Goal: Task Accomplishment & Management: Use online tool/utility

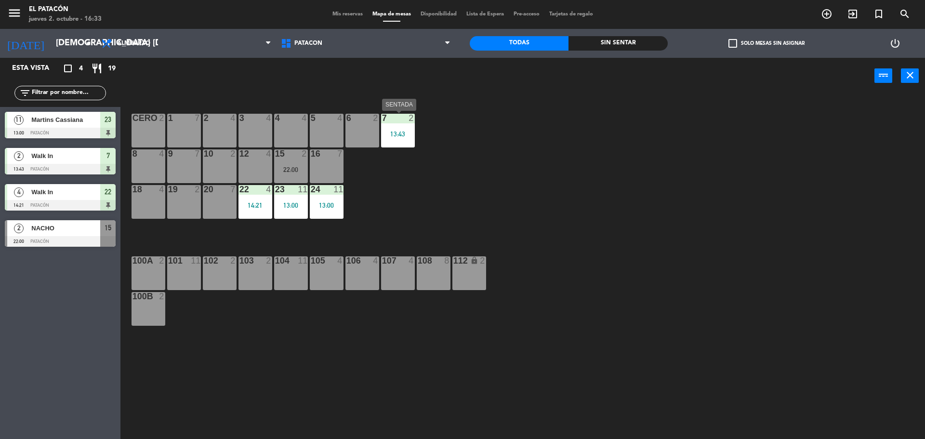
click at [401, 134] on div "13:43" at bounding box center [398, 134] width 34 height 7
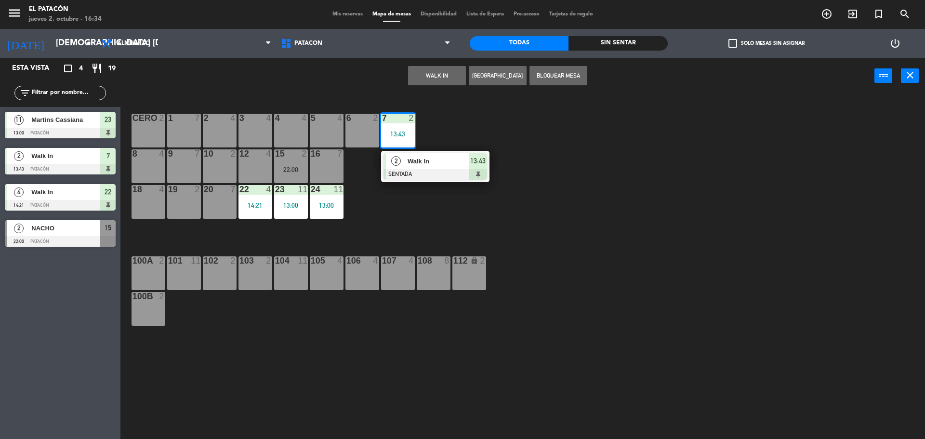
click at [428, 163] on span "Walk In" at bounding box center [439, 161] width 62 height 10
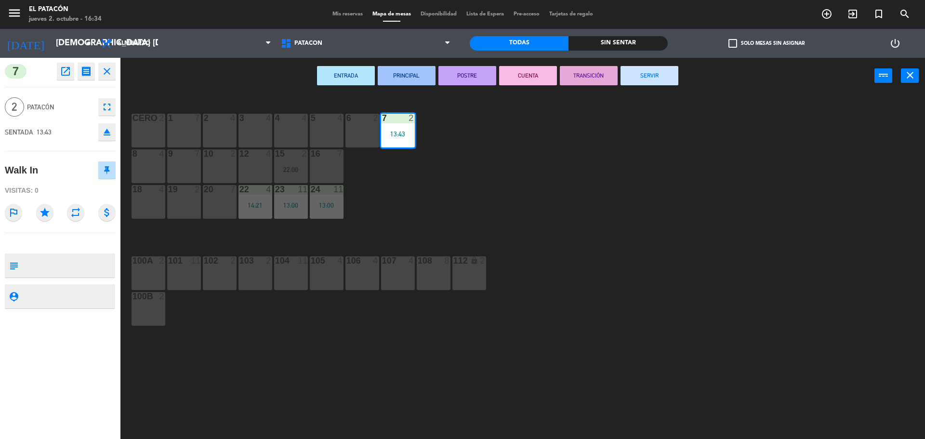
click at [635, 66] on button "SERVIR" at bounding box center [650, 75] width 58 height 19
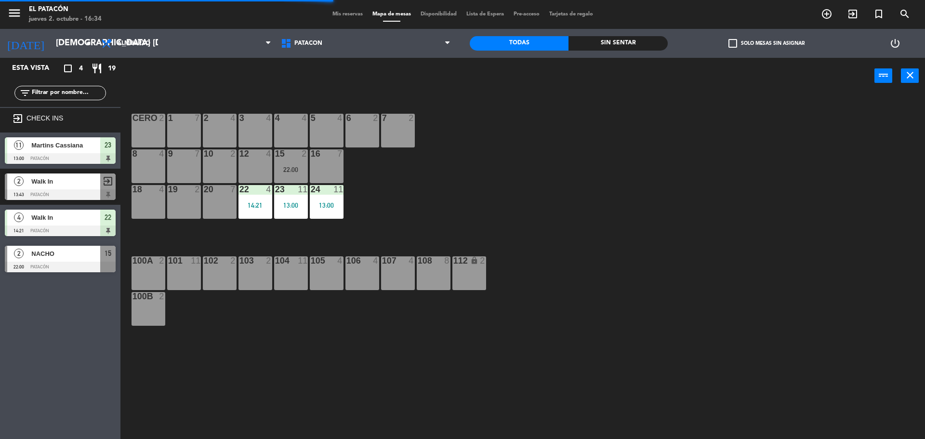
click at [290, 205] on div "13:00" at bounding box center [291, 205] width 34 height 7
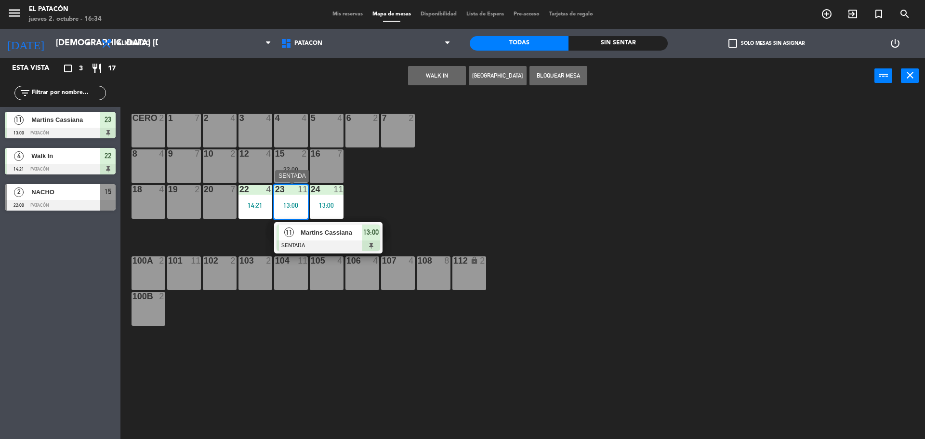
click at [318, 234] on span "Martins Cassiana" at bounding box center [332, 232] width 62 height 10
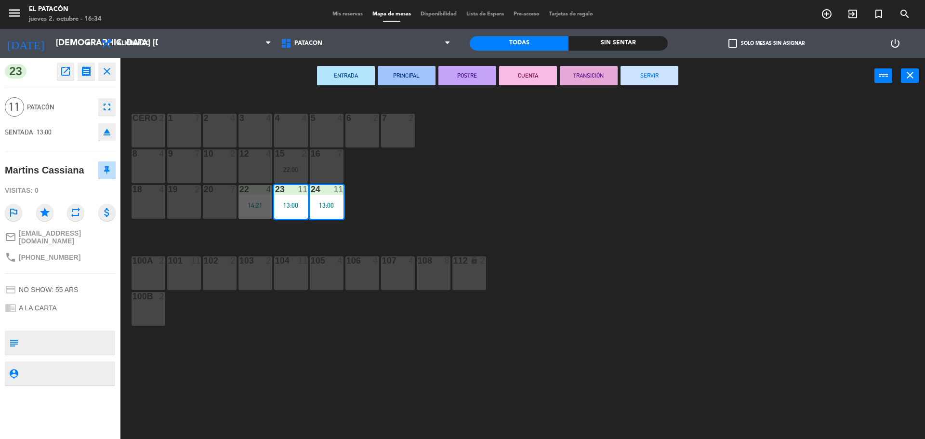
click at [648, 80] on button "SERVIR" at bounding box center [650, 75] width 58 height 19
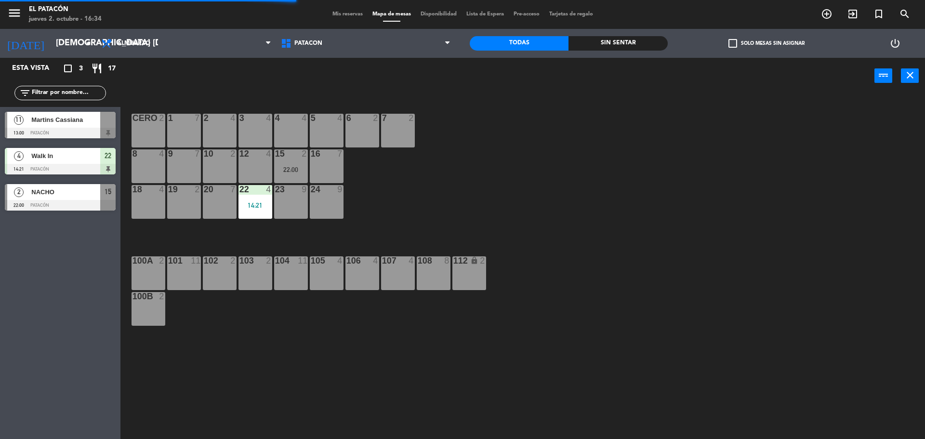
click at [251, 207] on div "14:21" at bounding box center [255, 205] width 34 height 7
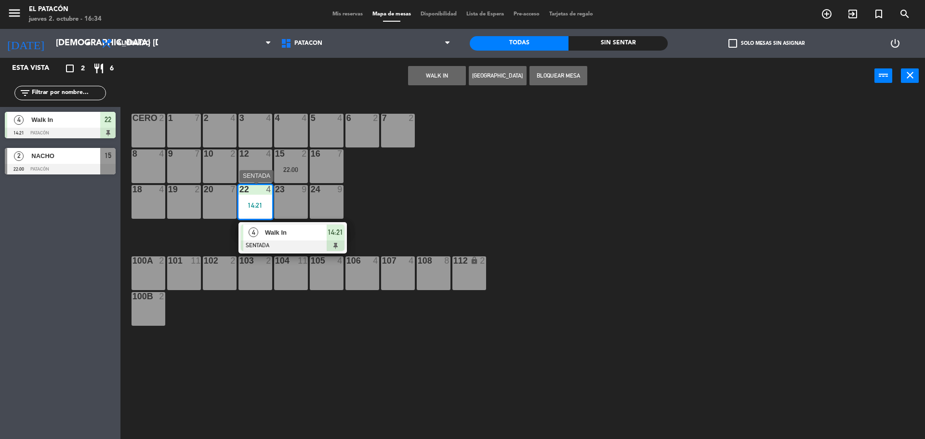
click at [269, 229] on span "Walk In" at bounding box center [296, 232] width 62 height 10
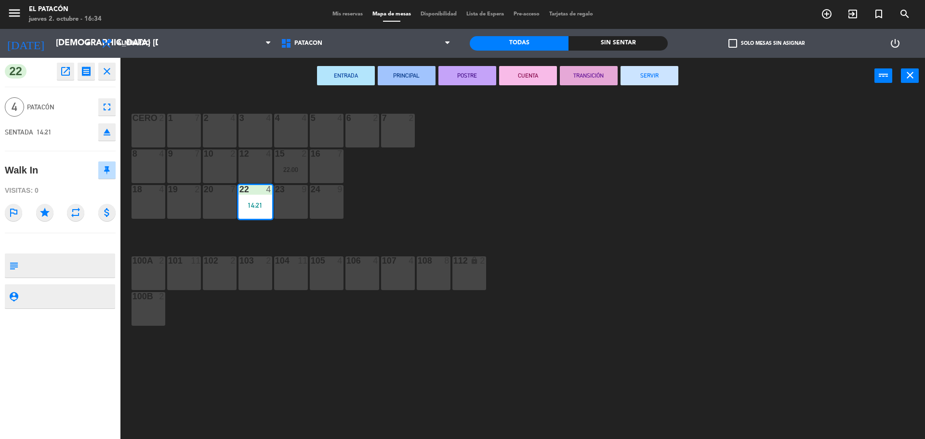
click at [648, 79] on button "SERVIR" at bounding box center [650, 75] width 58 height 19
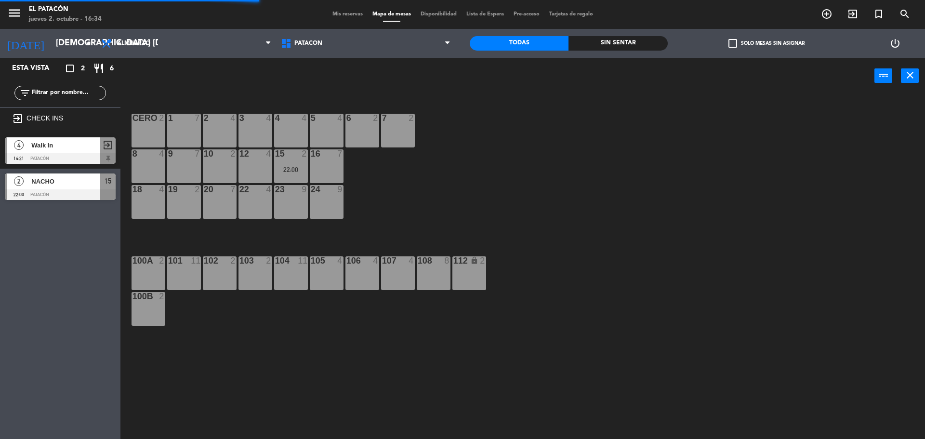
click at [594, 109] on div "1 7 2 4 3 4 4 4 5 4 6 2 7 2 CERO 2 8 4 9 7 10 2 12 4 15 2 22:00 16 7 18 4 19 2 …" at bounding box center [527, 268] width 795 height 345
